Goal: Information Seeking & Learning: Learn about a topic

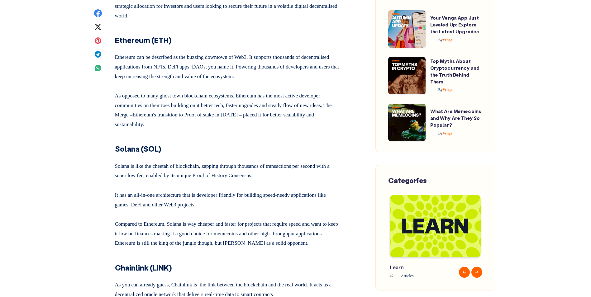
scroll to position [1028, 0]
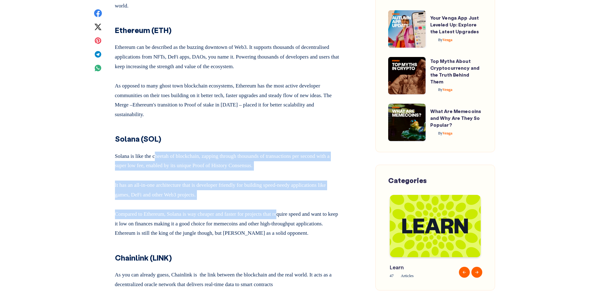
drag, startPoint x: 190, startPoint y: 169, endPoint x: 295, endPoint y: 213, distance: 114.5
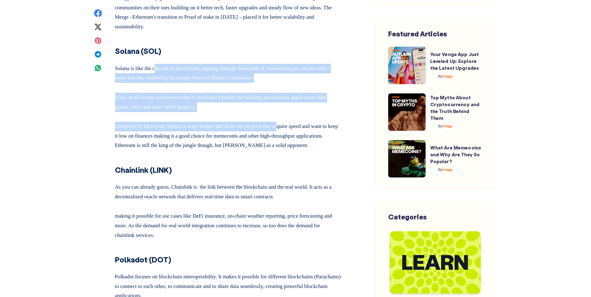
scroll to position [1059, 0]
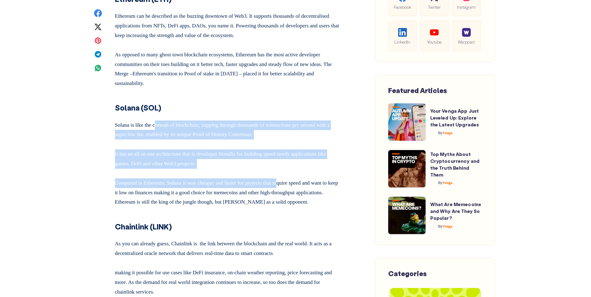
click at [225, 168] on p "It has an all-in-one architecture that is developer friendly for building speed…" at bounding box center [228, 157] width 226 height 21
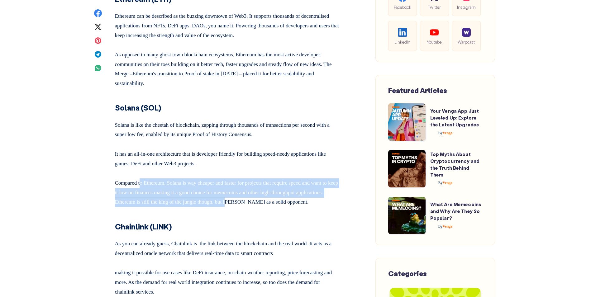
drag, startPoint x: 143, startPoint y: 193, endPoint x: 294, endPoint y: 215, distance: 153.2
click at [294, 207] on p "Compared to Ethereum, Solana is way cheaper and faster for projects that requir…" at bounding box center [228, 191] width 226 height 31
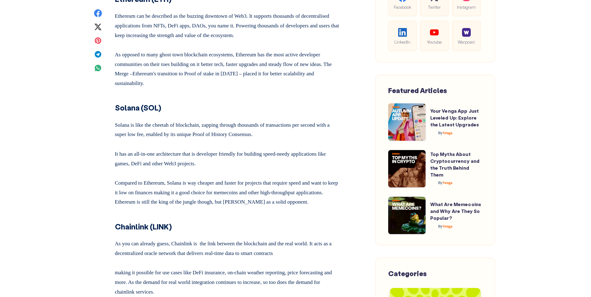
click at [168, 168] on p "It has an all-in-one architecture that is developer friendly for building speed…" at bounding box center [228, 157] width 226 height 21
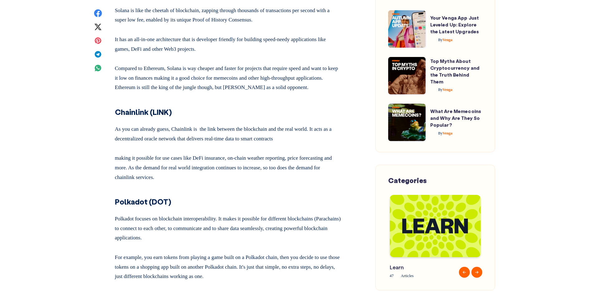
scroll to position [1214, 0]
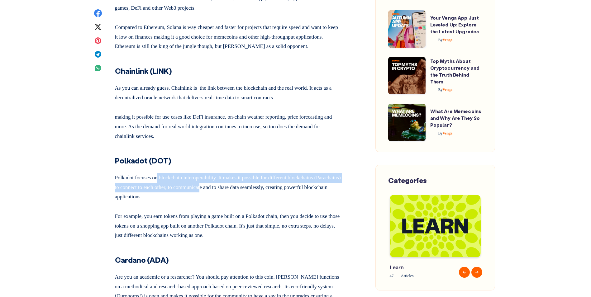
drag, startPoint x: 163, startPoint y: 200, endPoint x: 239, endPoint y: 205, distance: 76.8
click at [239, 202] on p "Polkadot focuses on blockchain interoperability. It makes it possible for diffe…" at bounding box center [228, 186] width 226 height 31
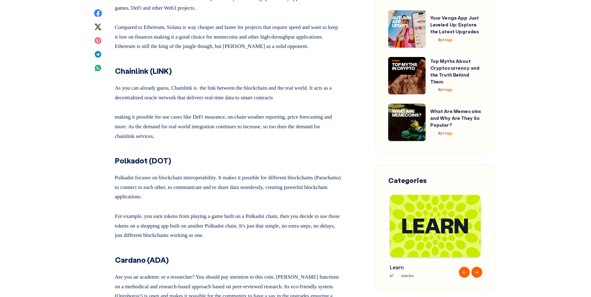
drag, startPoint x: 239, startPoint y: 205, endPoint x: 215, endPoint y: 238, distance: 40.5
click at [215, 238] on p "For example, you earn tokens from playing a game built on a Polkadot chain, the…" at bounding box center [228, 224] width 226 height 31
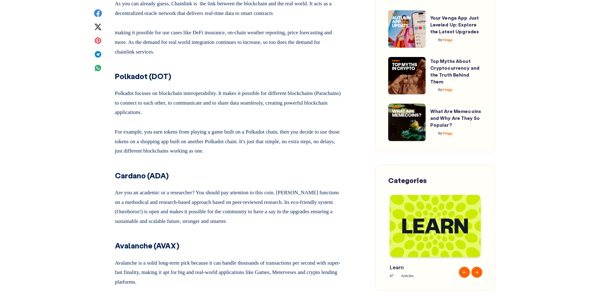
scroll to position [1308, 0]
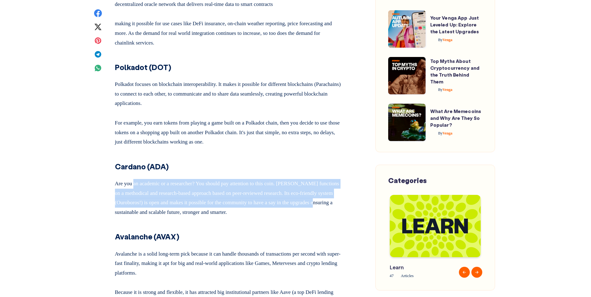
drag, startPoint x: 152, startPoint y: 204, endPoint x: 165, endPoint y: 228, distance: 27.5
click at [165, 217] on p "Are you an academic or a researcher? You should pay attention to this coin. [PE…" at bounding box center [228, 197] width 226 height 40
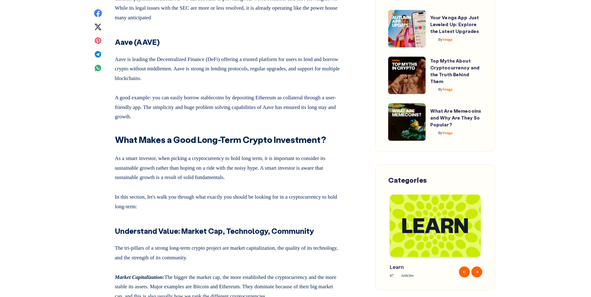
scroll to position [1557, 0]
